Goal: Check status: Check status

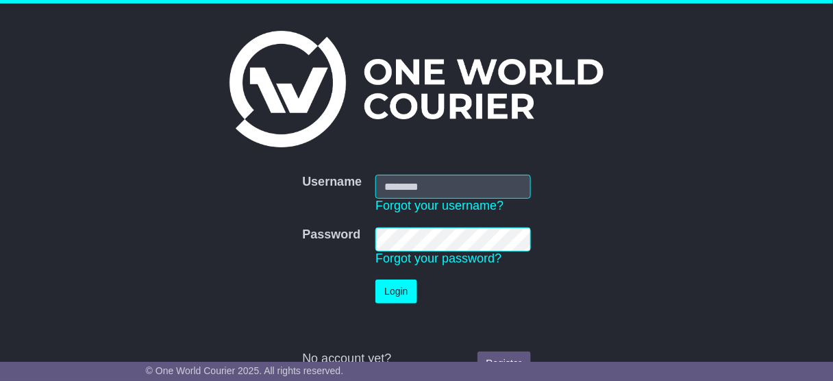
type input "**********"
click at [401, 297] on button "Login" at bounding box center [395, 291] width 41 height 24
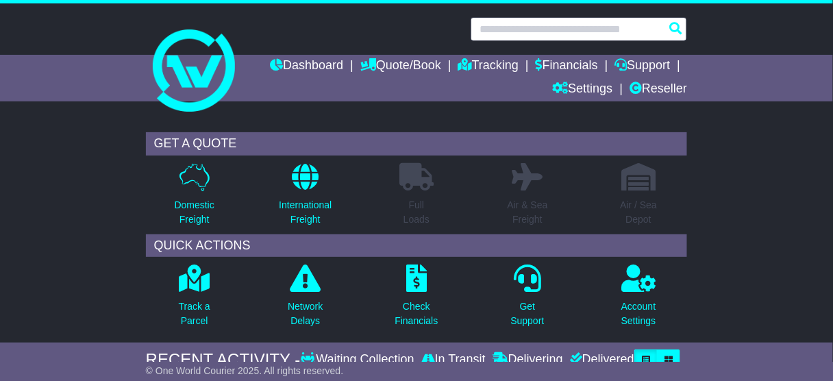
click at [510, 25] on input "text" at bounding box center [579, 29] width 216 height 24
paste input "**********"
type input "**********"
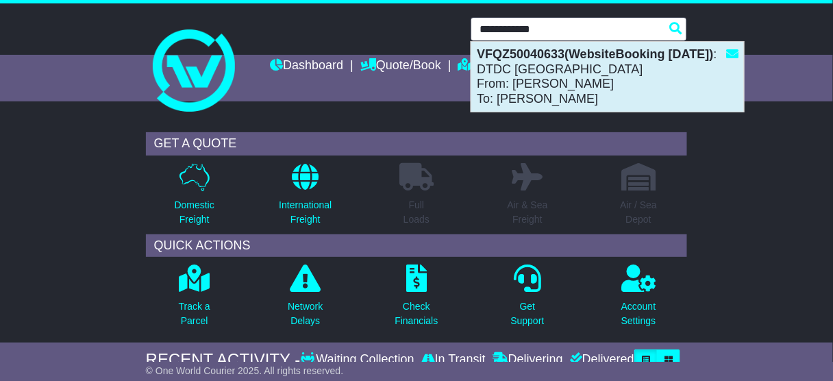
click at [519, 81] on div "VFQZ50040633(WebsiteBooking 18-7-2025) : DTDC Australia From: Rosemerin James T…" at bounding box center [607, 77] width 273 height 70
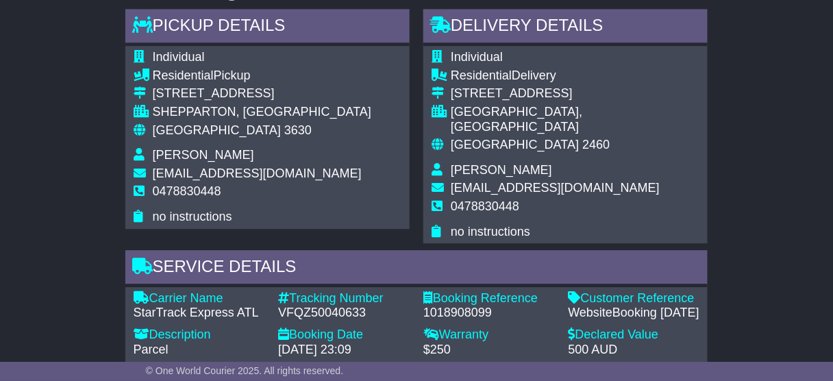
scroll to position [767, 0]
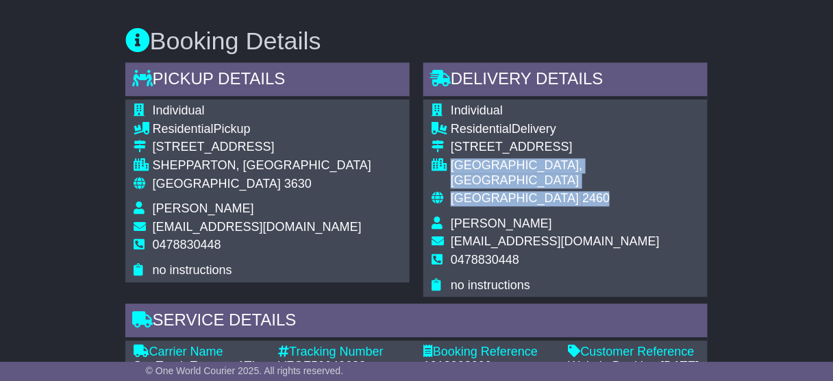
drag, startPoint x: 451, startPoint y: 162, endPoint x: 601, endPoint y: 186, distance: 151.8
click at [601, 186] on tbody "Individual Residential Delivery 4 165 Cambridge Street SOUTH GRAFTON, NSW Austr…" at bounding box center [566, 197] width 268 height 189
copy tbody "SOUTH GRAFTON, NSW Australia 2460"
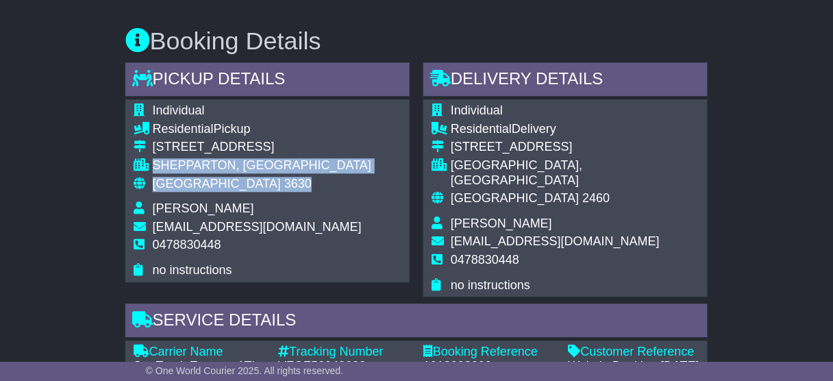
drag, startPoint x: 230, startPoint y: 182, endPoint x: 152, endPoint y: 166, distance: 79.7
click at [152, 166] on tbody "Individual Residential Pickup 1 moscato Court SHEPPARTON, VIC Australia 3630 Ro…" at bounding box center [253, 190] width 238 height 174
copy tbody "SHEPPARTON, VIC Australia 3630"
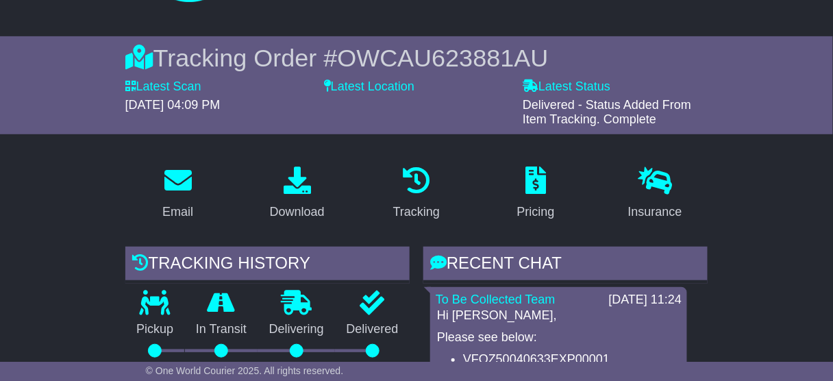
scroll to position [0, 0]
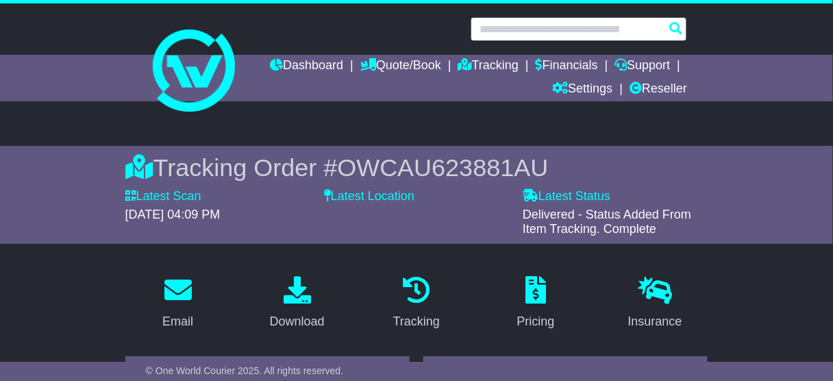
click at [551, 32] on input "text" at bounding box center [579, 29] width 216 height 24
paste input "**********"
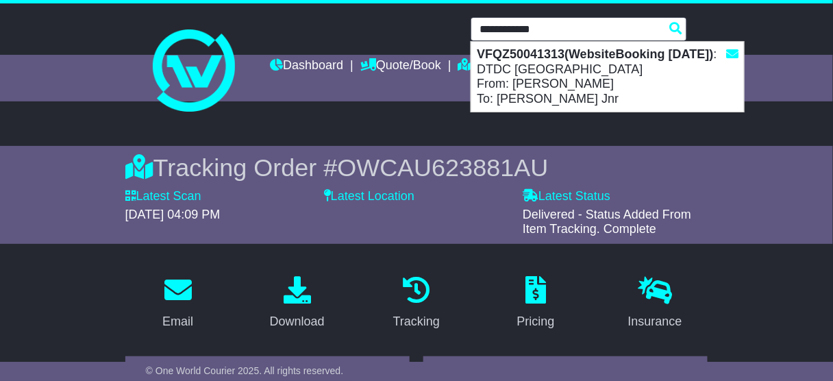
click at [513, 81] on div "VFQZ50041313(WebsiteBooking 29-7-2025) : DTDC Australia From: Dr LeRoy Onuoha T…" at bounding box center [607, 77] width 273 height 70
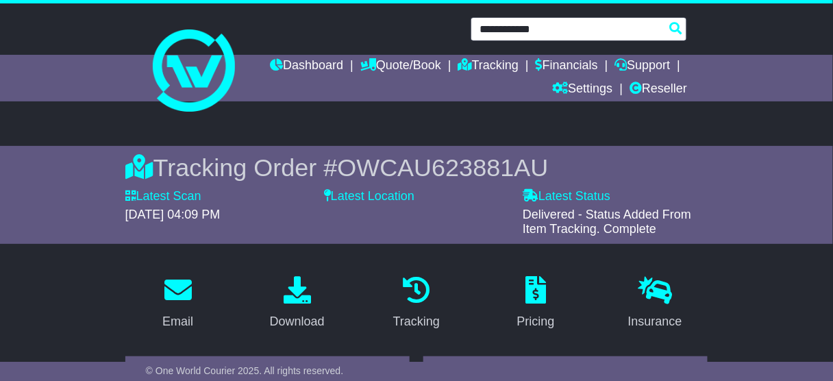
type input "**********"
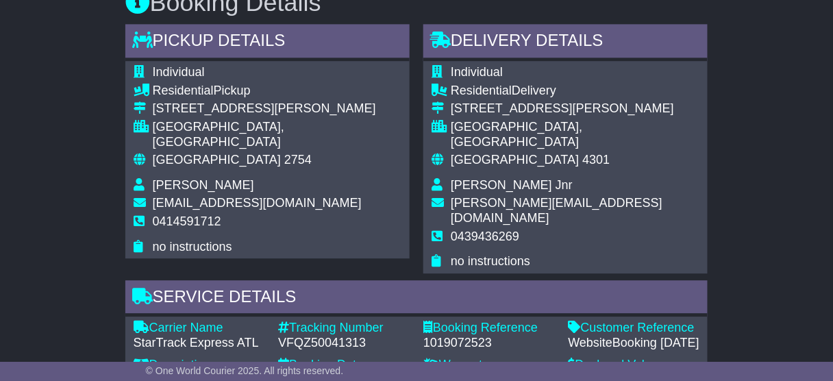
scroll to position [822, 0]
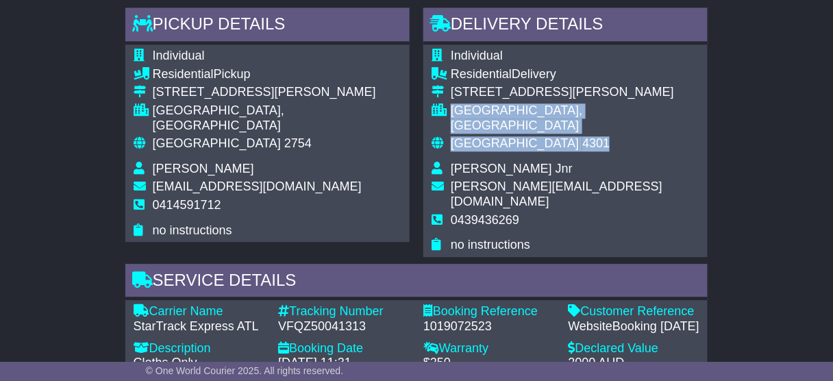
drag, startPoint x: 450, startPoint y: 109, endPoint x: 543, endPoint y: 123, distance: 94.3
click at [543, 123] on tbody "Individual Residential Delivery 2 Henry Samuel Drive REDBANK PLAINS, QLD Austra…" at bounding box center [566, 151] width 268 height 204
copy tbody "REDBANK PLAINS, QLD Australia 4301"
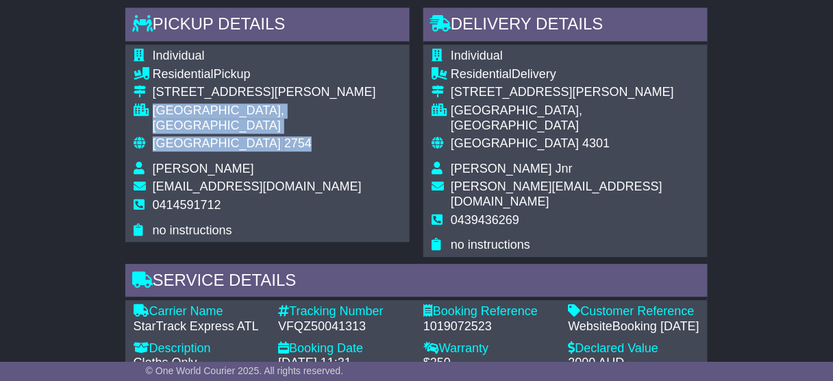
drag, startPoint x: 238, startPoint y: 131, endPoint x: 147, endPoint y: 112, distance: 93.0
click at [140, 112] on tbody "Individual Residential Pickup Unit 2 33 Stephen Street NORTH RICHMOND, NSW Aust…" at bounding box center [268, 143] width 268 height 189
copy tbody "NORTH RICHMOND, NSW Australia 2754"
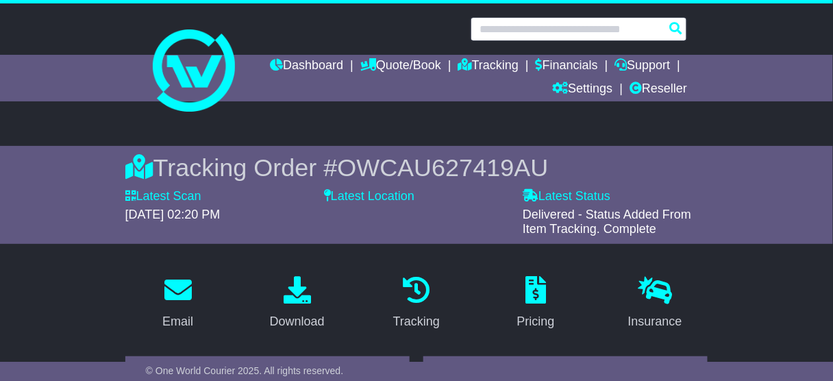
click at [519, 38] on input "text" at bounding box center [579, 29] width 216 height 24
paste input "**********"
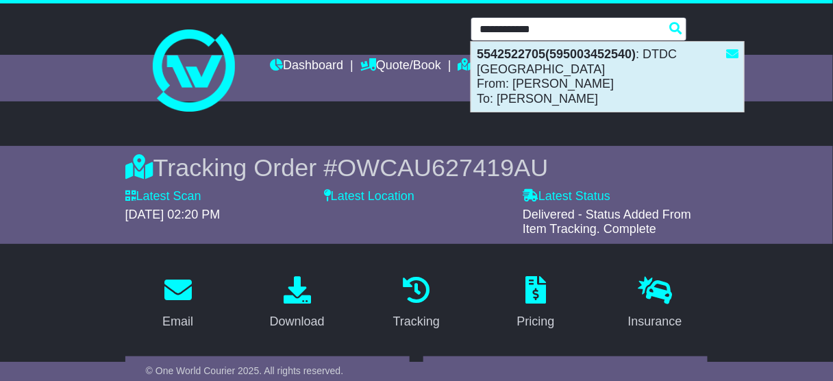
click at [534, 60] on strong "5542522705(595003452540)" at bounding box center [556, 54] width 159 height 14
type input "**********"
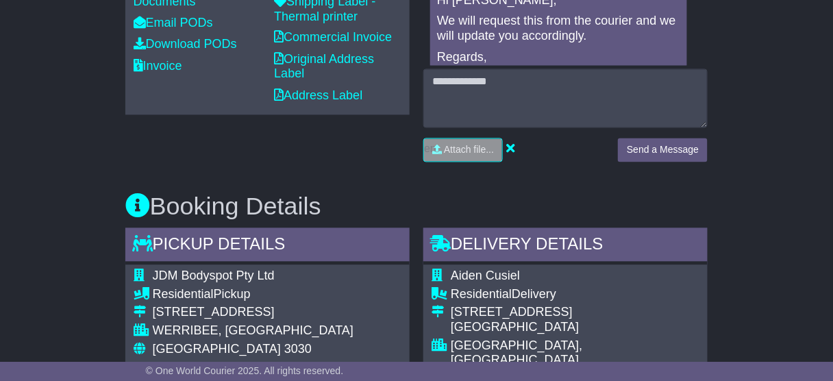
scroll to position [877, 0]
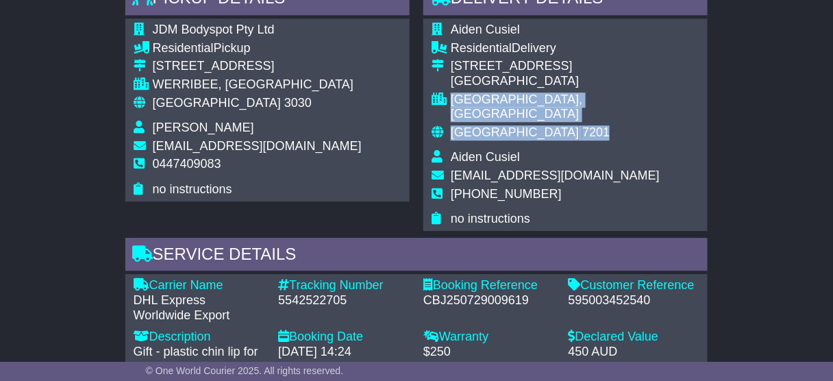
drag, startPoint x: 451, startPoint y: 67, endPoint x: 555, endPoint y: 95, distance: 107.7
click at [555, 95] on tbody "Aiden Cusiel Residential Delivery [STREET_ADDRESS] [GEOGRAPHIC_DATA] [GEOGRAPHI…" at bounding box center [566, 125] width 268 height 204
copy tbody "[GEOGRAPHIC_DATA], [GEOGRAPHIC_DATA] [GEOGRAPHIC_DATA] 7201"
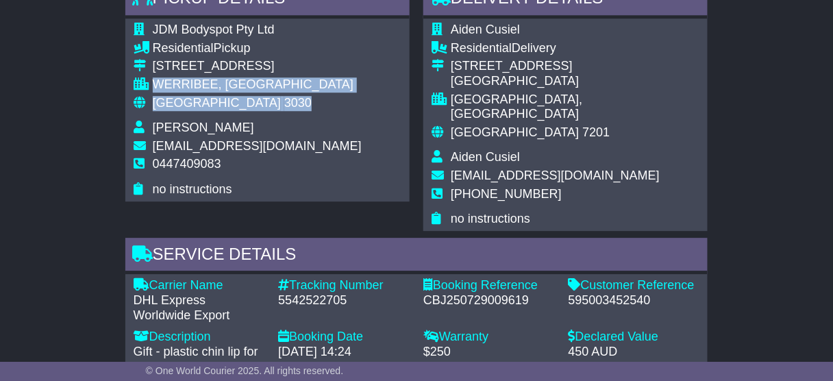
drag, startPoint x: 237, startPoint y: 85, endPoint x: 155, endPoint y: 65, distance: 83.9
click at [155, 65] on tbody "JDM Bodyspot Pty Ltd Residential Pickup [STREET_ADDRESS] [GEOGRAPHIC_DATA], [GE…" at bounding box center [248, 110] width 228 height 174
copy tbody "WERRIBEE, [GEOGRAPHIC_DATA] 3030"
